Goal: Navigation & Orientation: Understand site structure

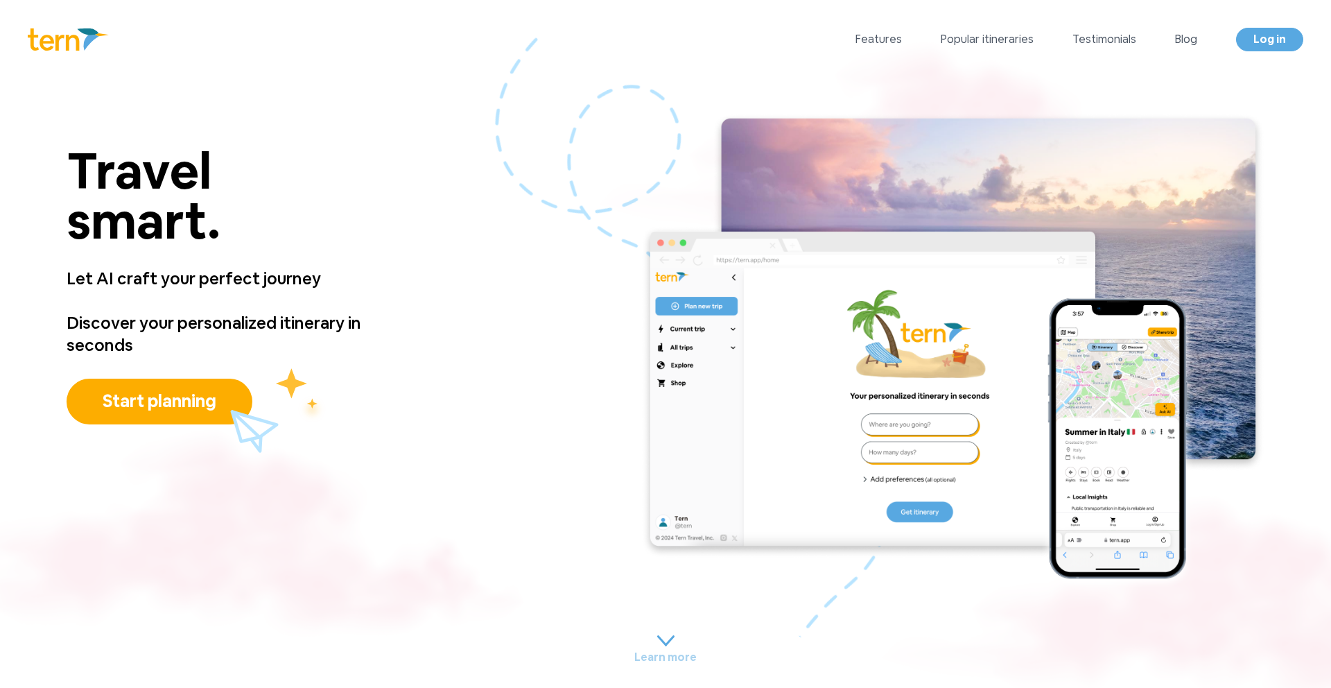
click at [0, 0] on div "Features Popular itineraries Testimonials Blog Log in Log in Open menu" at bounding box center [665, 39] width 1331 height 79
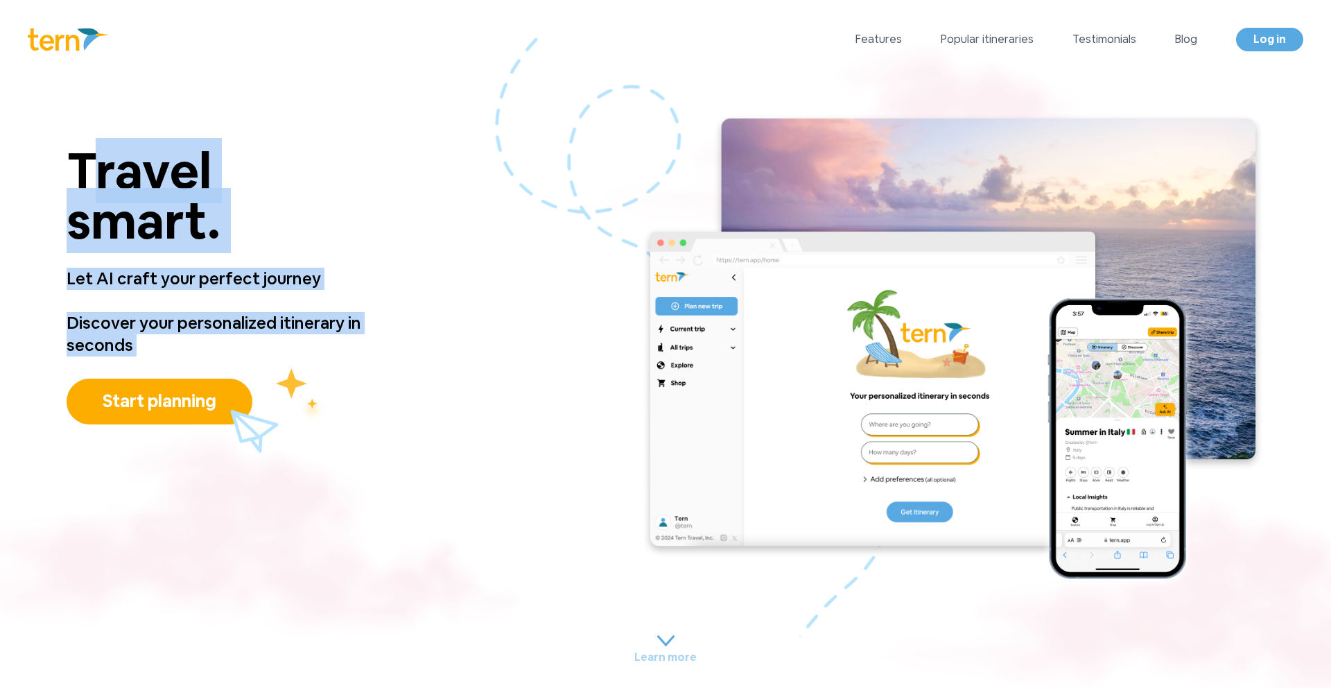
drag, startPoint x: 69, startPoint y: 159, endPoint x: 493, endPoint y: 297, distance: 445.6
click at [356, 356] on div "Travel smart. Travel smart. Let AI craft your perfect journey Discover your per…" at bounding box center [246, 351] width 359 height 478
copy div "Travel smart. Travel smart. Let AI craft your perfect journey Discover your per…"
click at [889, 31] on link "Features" at bounding box center [878, 39] width 46 height 17
drag, startPoint x: 995, startPoint y: 45, endPoint x: 1020, endPoint y: 35, distance: 27.0
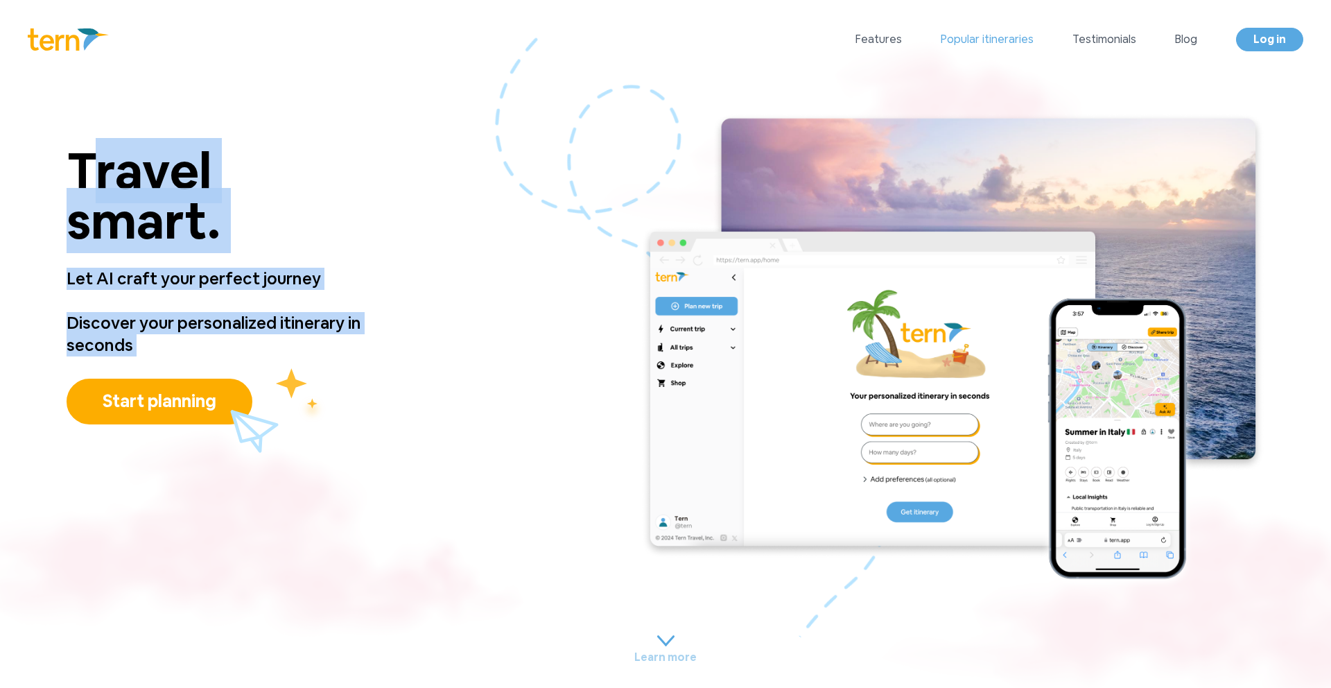
click at [995, 45] on link "Popular itineraries" at bounding box center [987, 39] width 93 height 17
drag, startPoint x: 1086, startPoint y: 37, endPoint x: 1045, endPoint y: 18, distance: 45.3
click at [1086, 37] on link "Testimonials" at bounding box center [1104, 39] width 64 height 17
click at [1195, 35] on link "Blog" at bounding box center [1186, 39] width 22 height 17
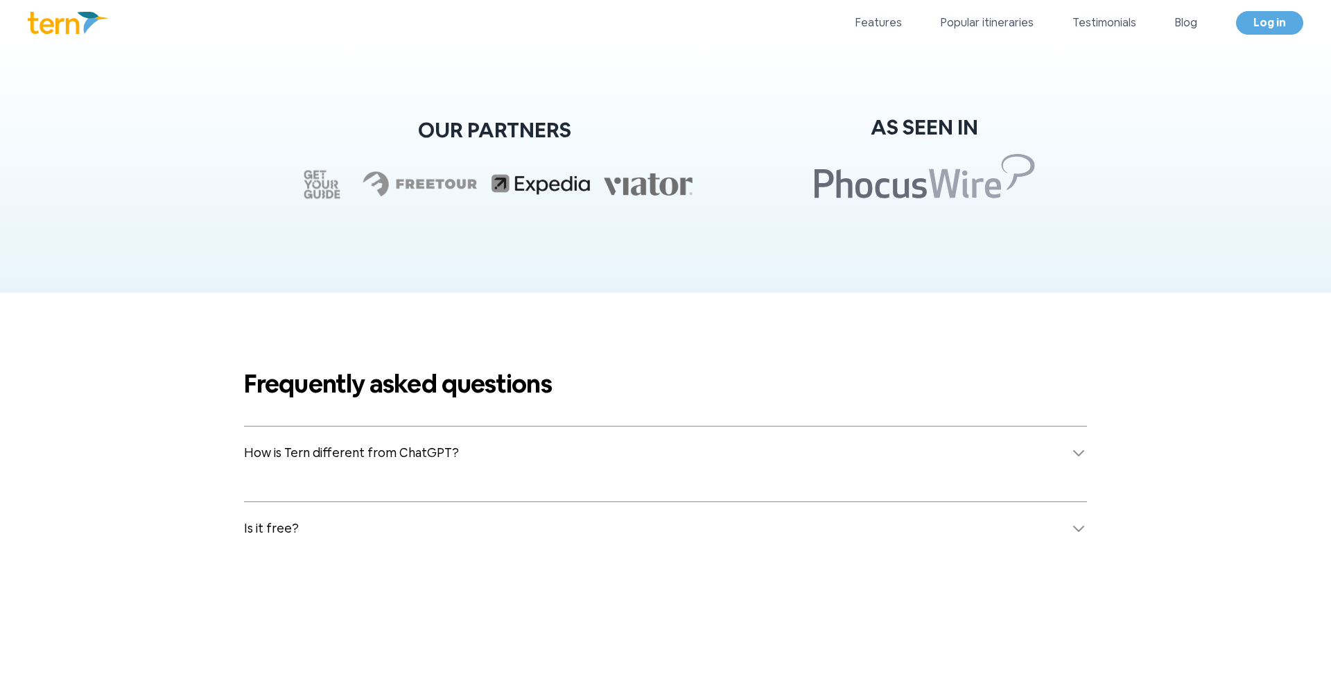
scroll to position [6349, 0]
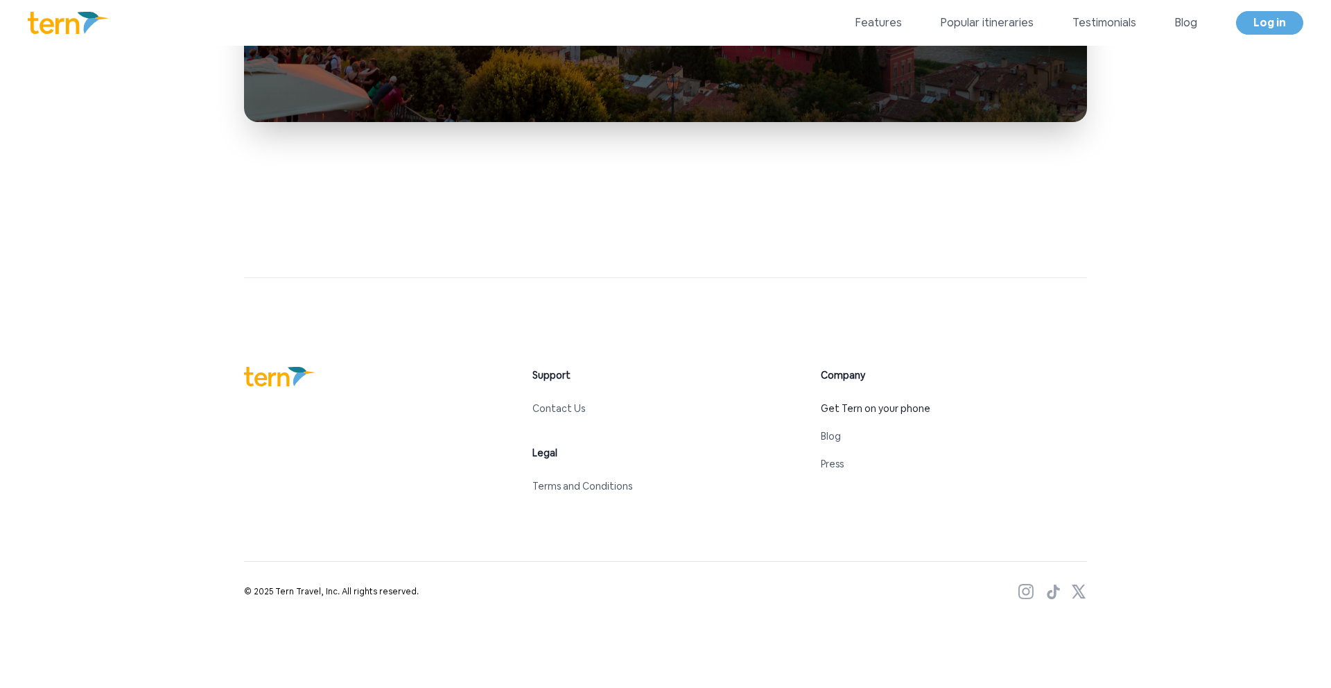
click at [864, 405] on link "Get Tern on your phone" at bounding box center [876, 408] width 110 height 12
click at [1246, 19] on link "Log in" at bounding box center [1269, 23] width 67 height 24
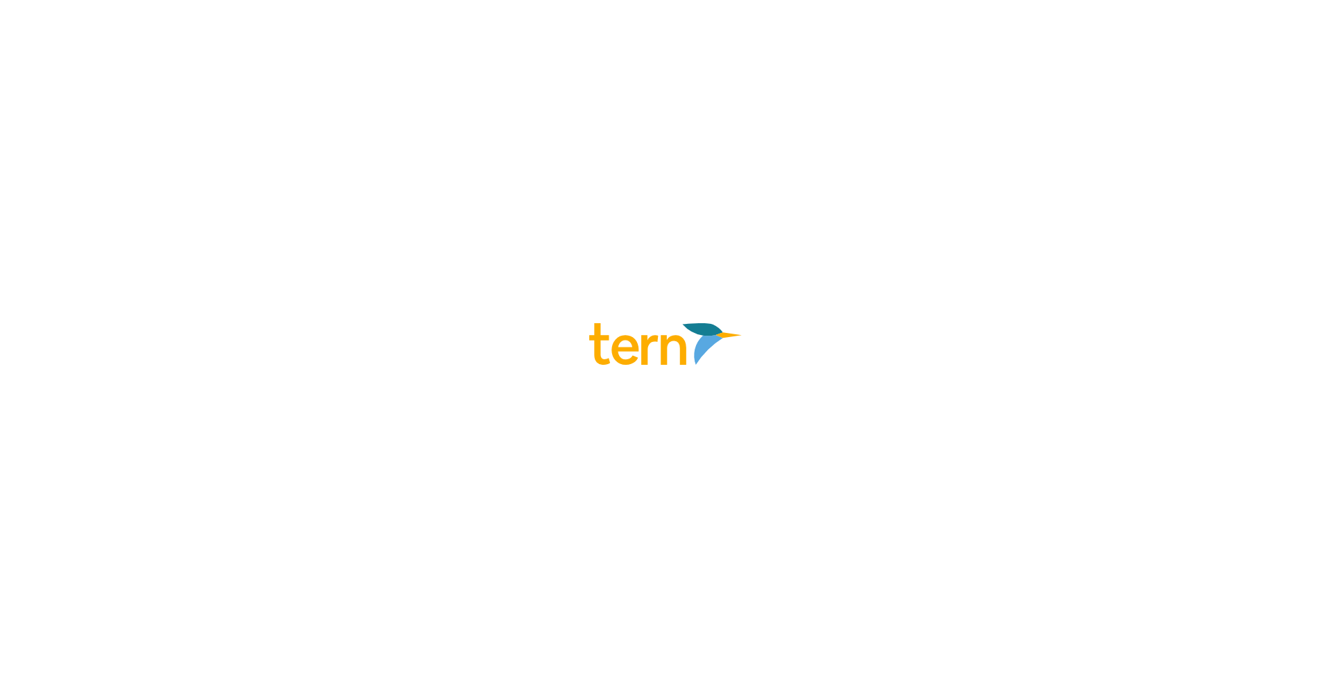
scroll to position [3516, 0]
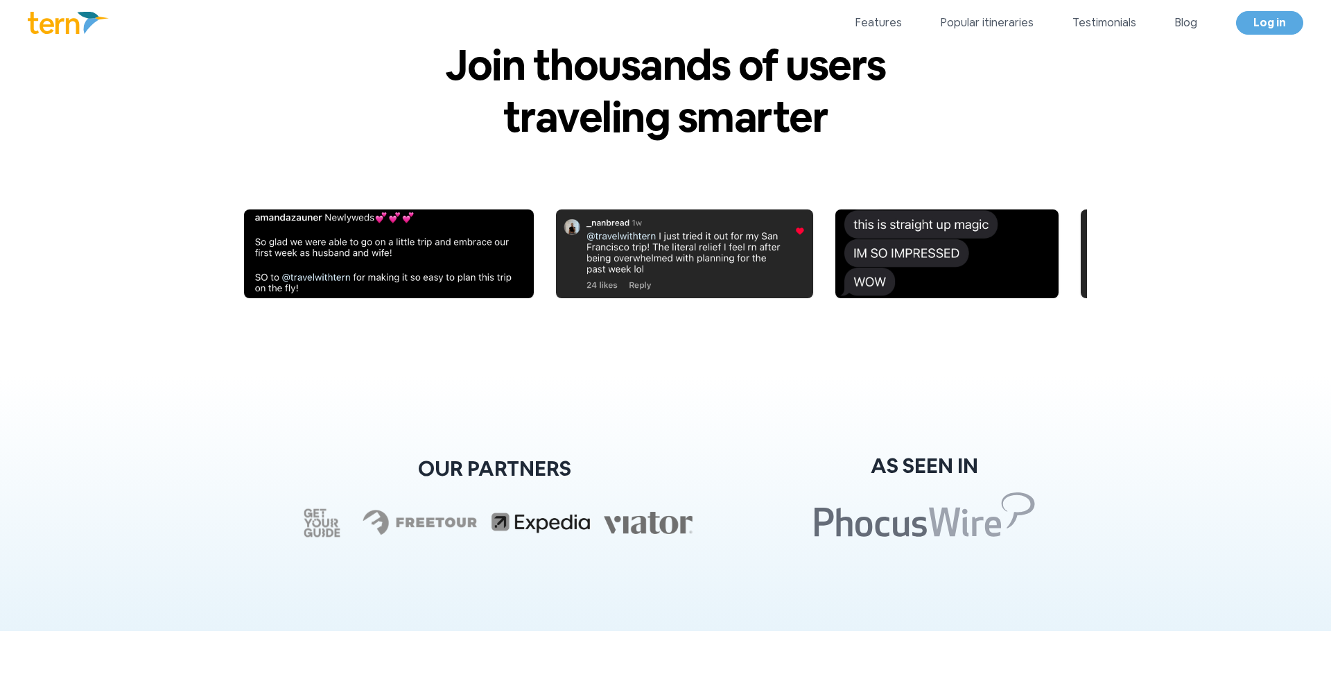
drag, startPoint x: 874, startPoint y: 21, endPoint x: 868, endPoint y: 9, distance: 13.9
click at [874, 21] on link "Features" at bounding box center [878, 23] width 46 height 17
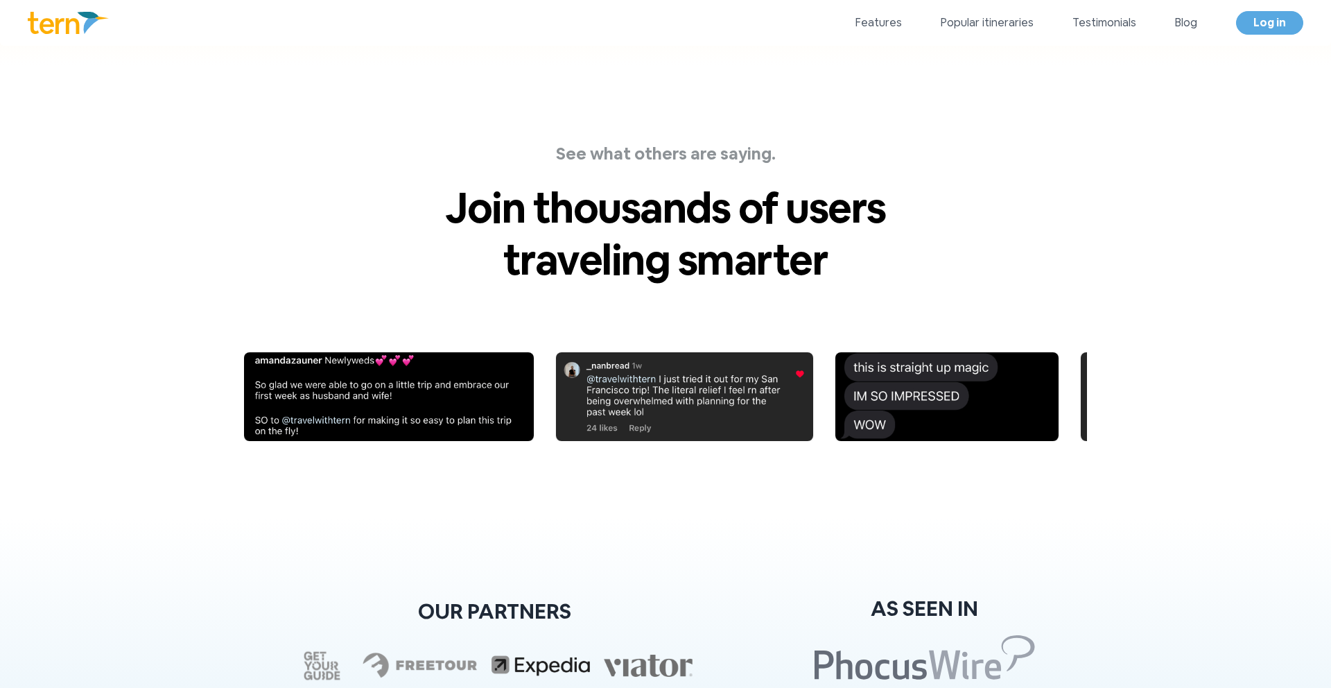
scroll to position [6349, 0]
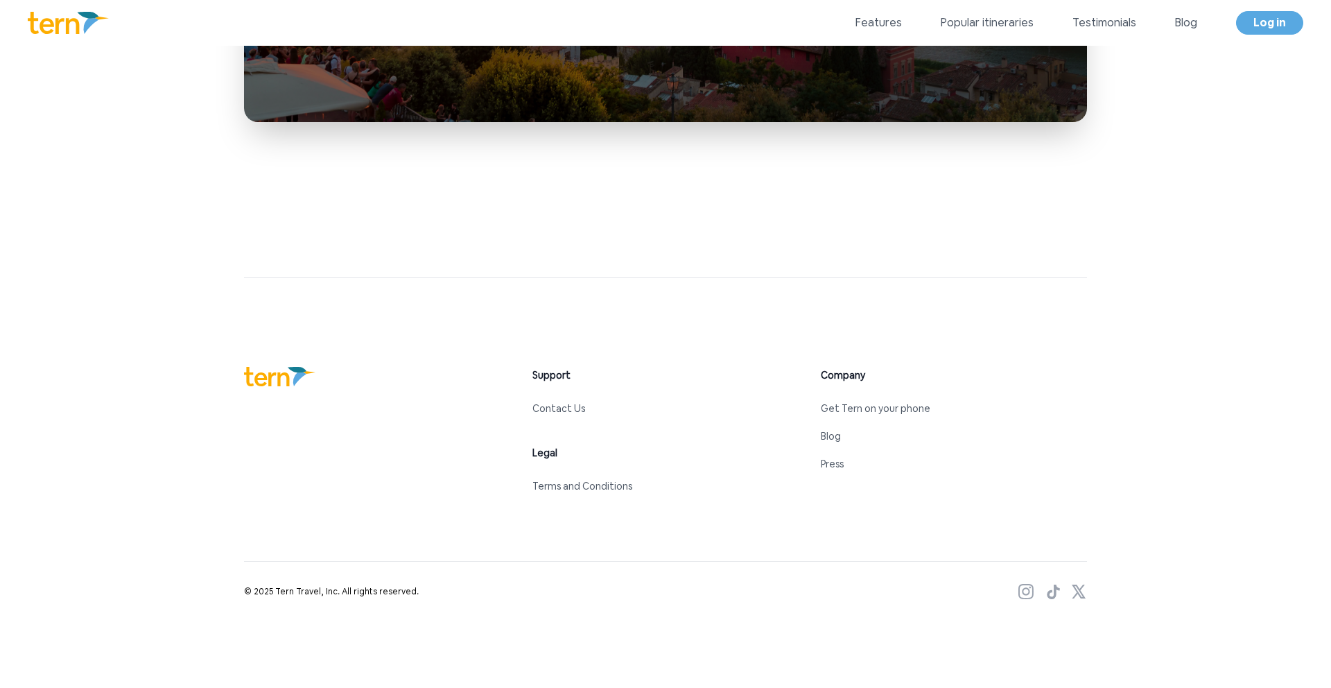
click at [1019, 588] on icon at bounding box center [1025, 591] width 15 height 15
drag, startPoint x: 1053, startPoint y: 592, endPoint x: 1081, endPoint y: 591, distance: 27.1
click at [1054, 592] on icon at bounding box center [1053, 591] width 12 height 15
click at [1082, 591] on icon at bounding box center [1078, 591] width 17 height 14
click at [598, 490] on link "Terms and Conditions" at bounding box center [582, 486] width 100 height 12
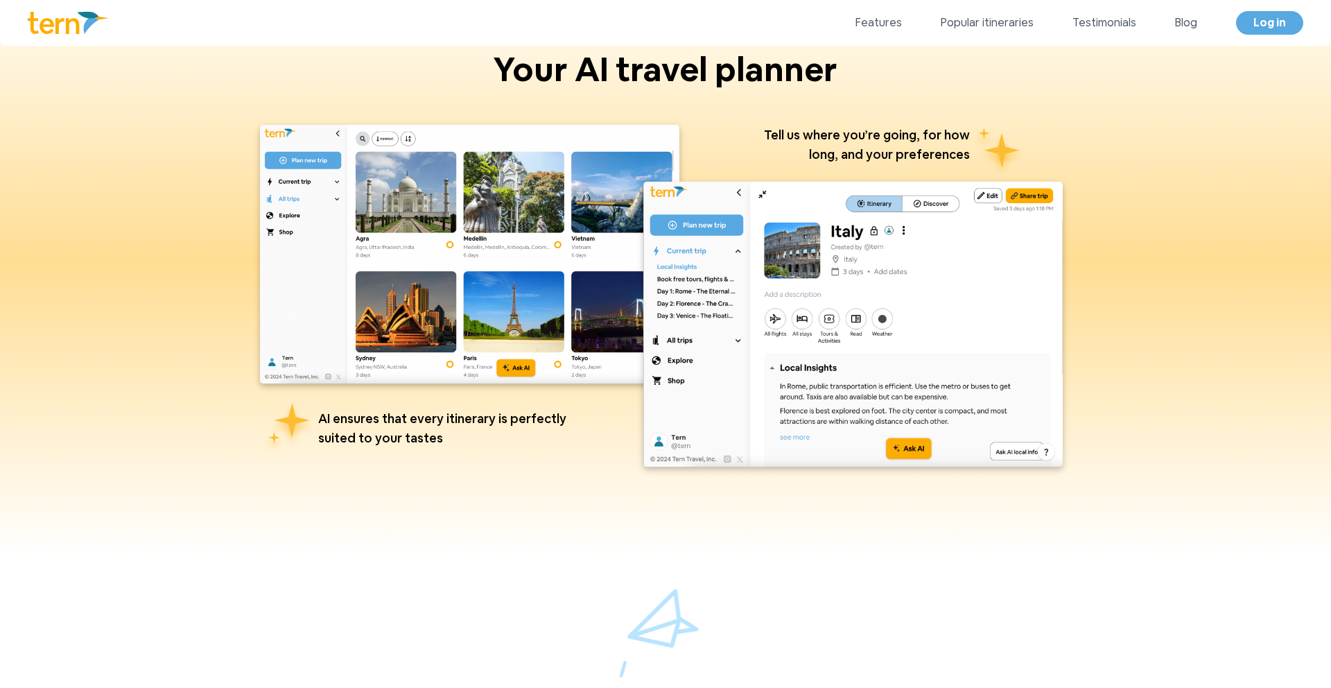
scroll to position [0, 0]
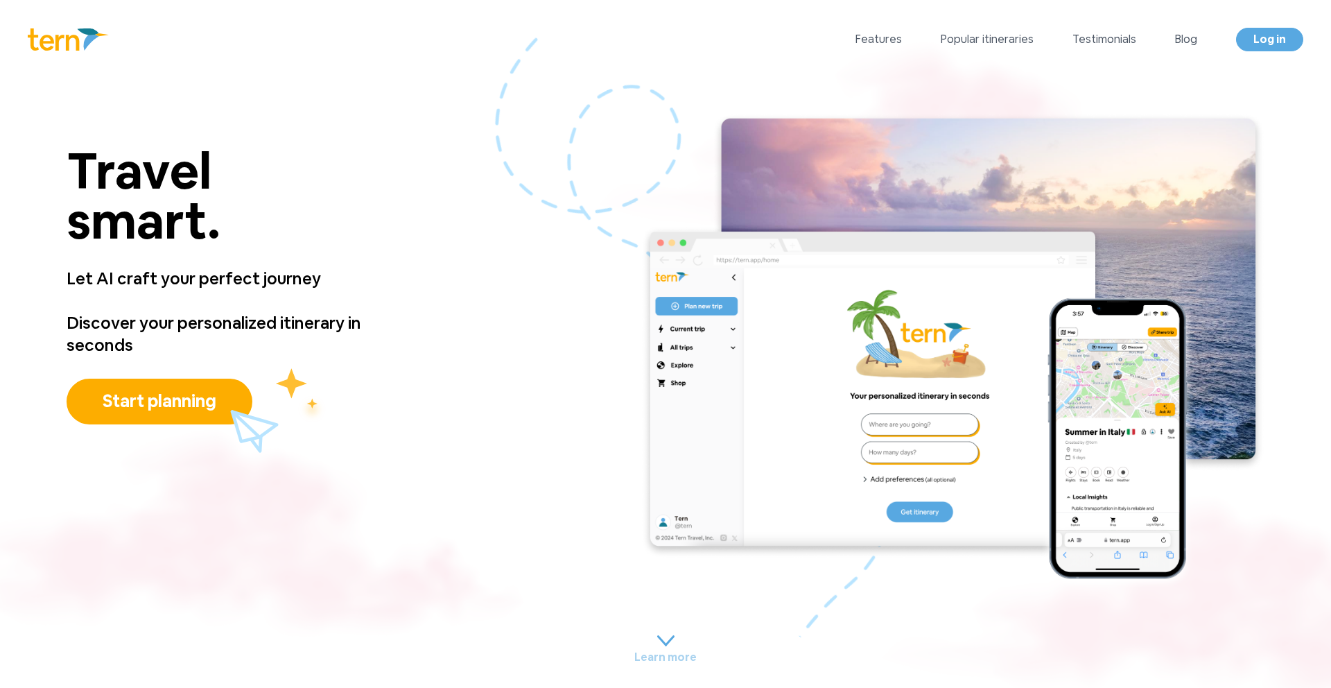
click at [104, 146] on p "Travel smart." at bounding box center [246, 196] width 359 height 100
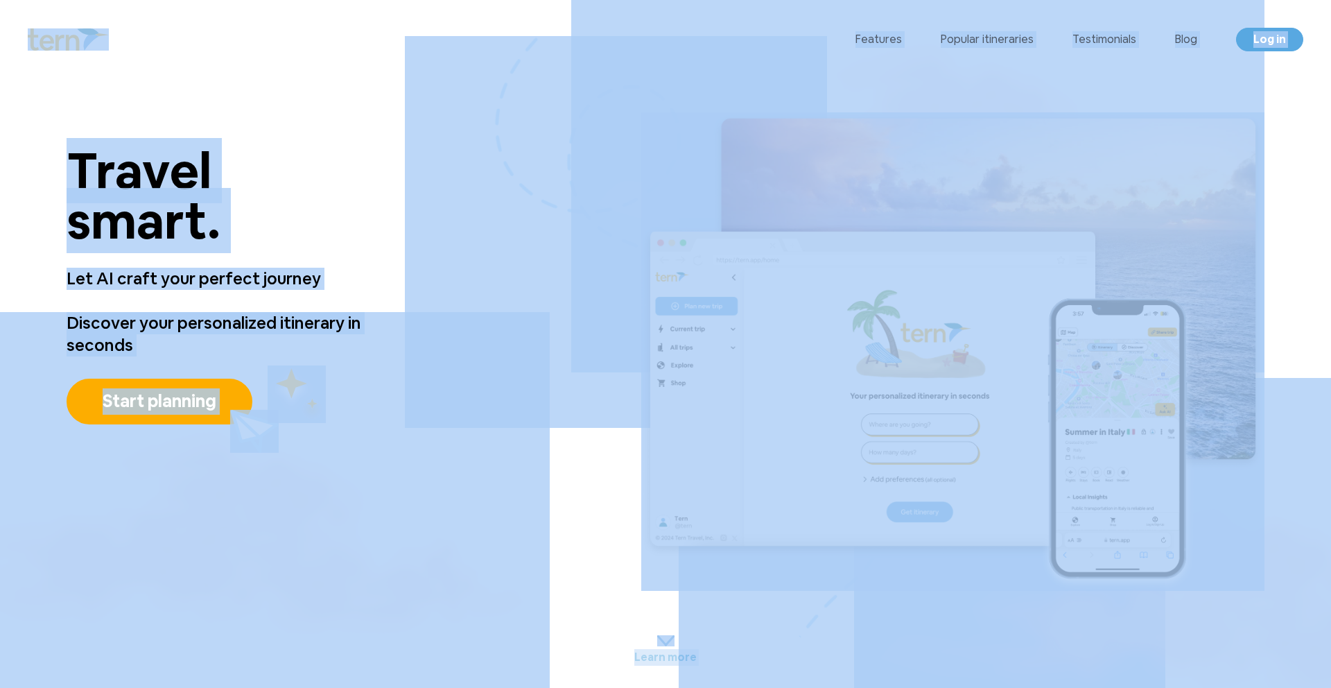
copy div "Loremips Dolorsi ametconsect Adipiscingel Sedd Eiu te Inc ut Labo etdo Magnaa e…"
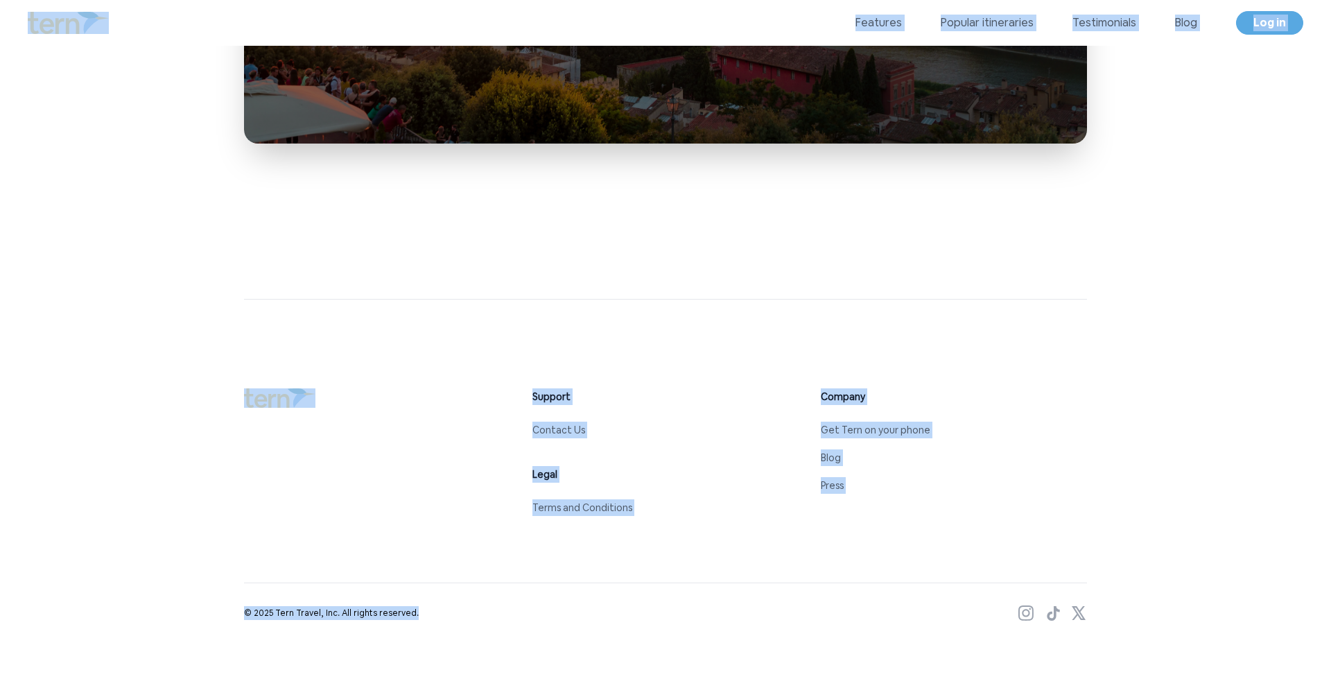
scroll to position [6349, 0]
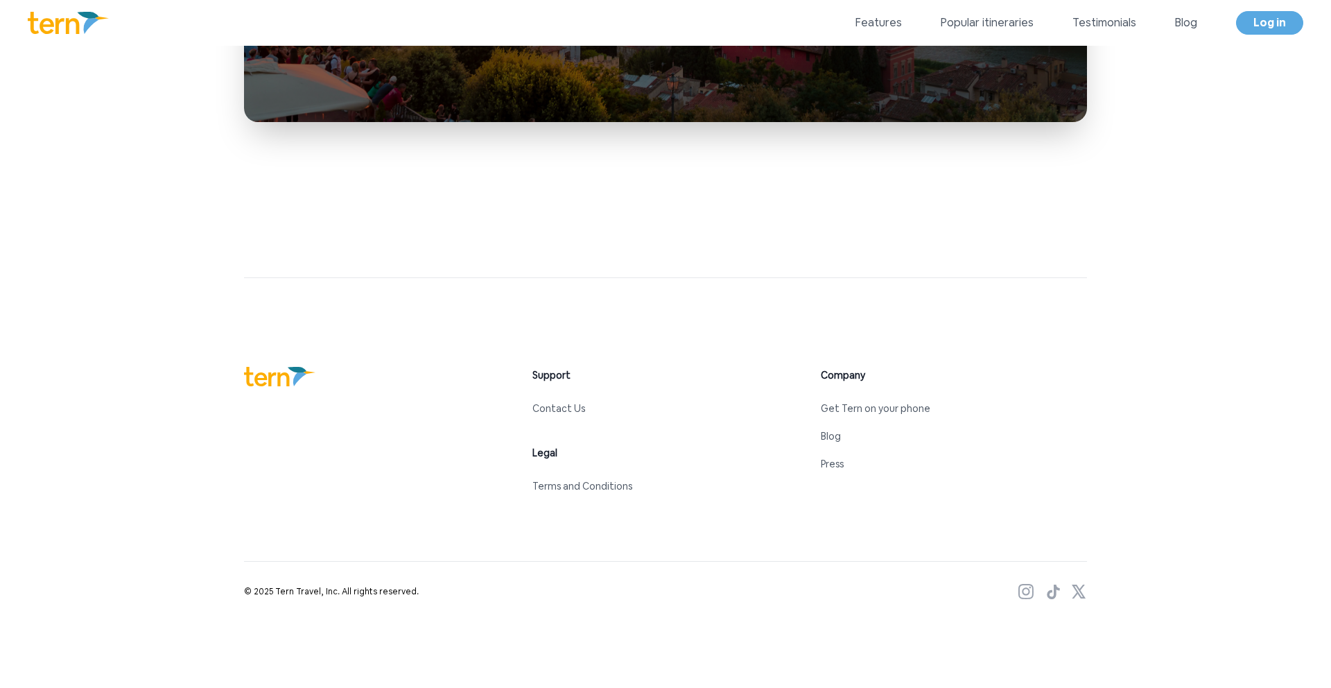
click at [452, 288] on footer "Footer Support Contact Us Legal Terms and Conditions Company Get Tern on your p…" at bounding box center [665, 482] width 843 height 410
click at [566, 410] on link "Contact Us" at bounding box center [558, 408] width 53 height 12
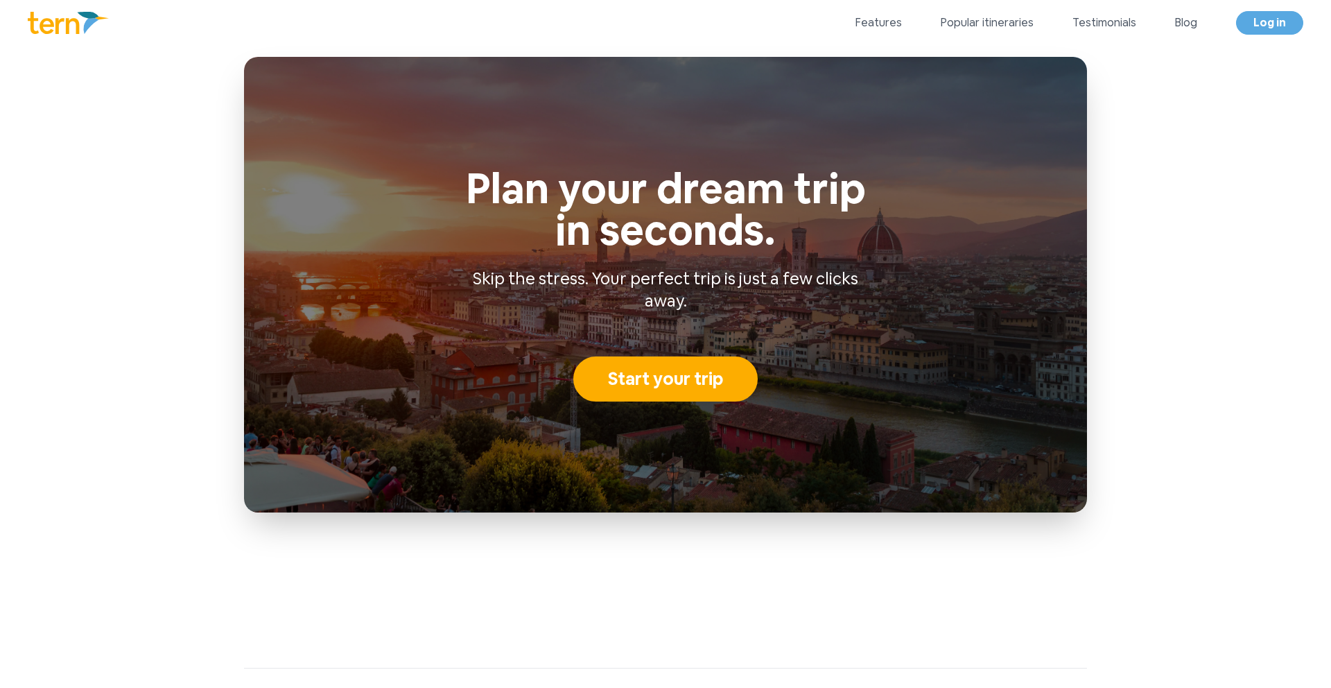
drag, startPoint x: 555, startPoint y: 408, endPoint x: 1006, endPoint y: 8, distance: 603.4
